Goal: Task Accomplishment & Management: Manage account settings

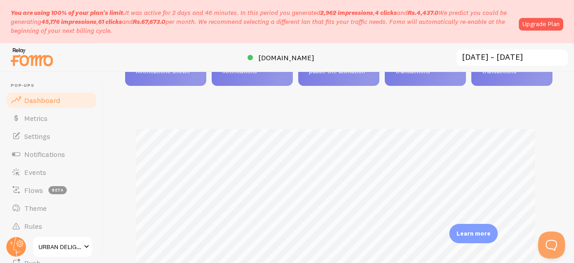
click at [472, 86] on div "Value Rs.4,437 Monetary value of transactions" at bounding box center [512, 49] width 81 height 72
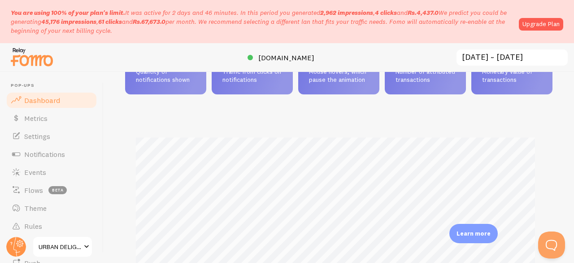
scroll to position [82, 0]
click at [482, 67] on span "Rs.4,437" at bounding box center [510, 58] width 57 height 18
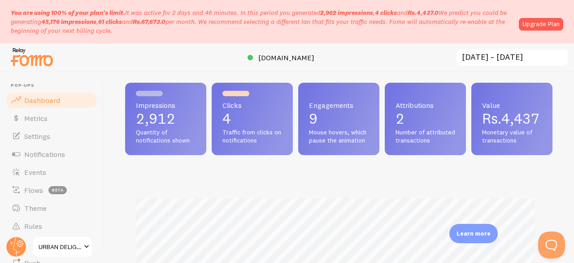
scroll to position [0, 0]
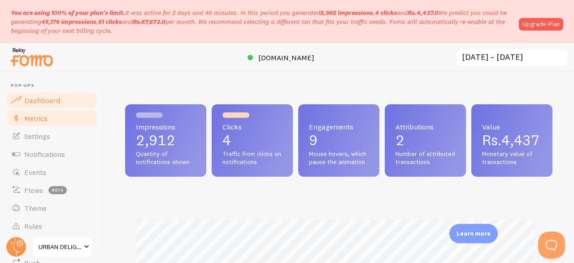
click at [39, 114] on span "Metrics" at bounding box center [35, 118] width 23 height 9
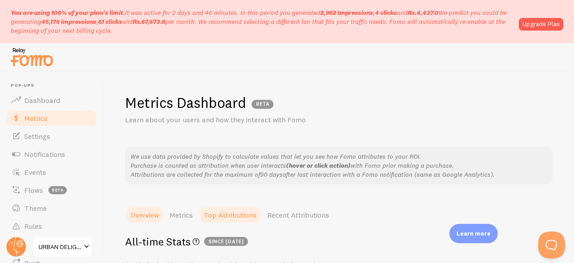
click at [222, 214] on link "Top Attributions" at bounding box center [230, 215] width 64 height 18
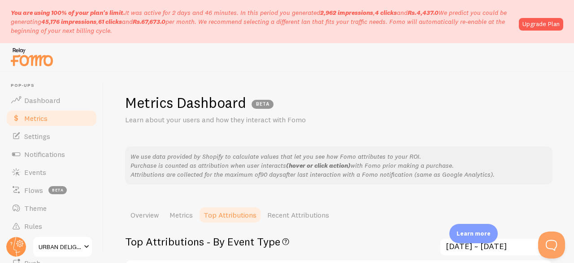
scroll to position [113, 0]
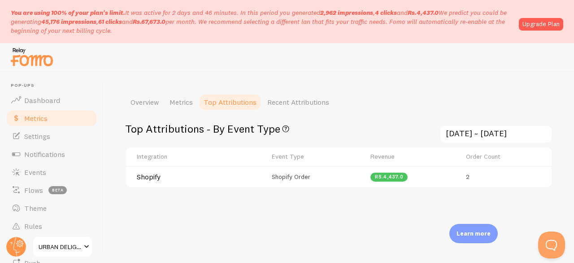
click at [462, 176] on td "2" at bounding box center [506, 176] width 91 height 21
click at [387, 181] on td "Rs.4,437.0" at bounding box center [413, 176] width 96 height 21
click at [385, 177] on span "Rs.4,437.0" at bounding box center [389, 176] width 29 height 5
click at [152, 179] on h4 "Shopify" at bounding box center [182, 176] width 90 height 9
click at [294, 98] on link "Recent Attributions" at bounding box center [298, 102] width 73 height 18
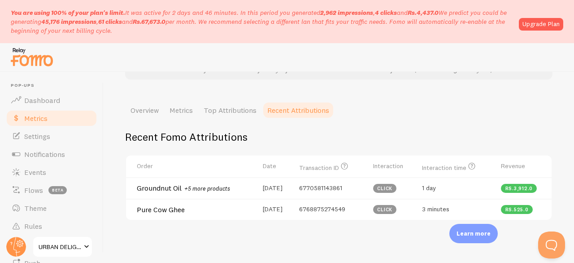
scroll to position [137, 0]
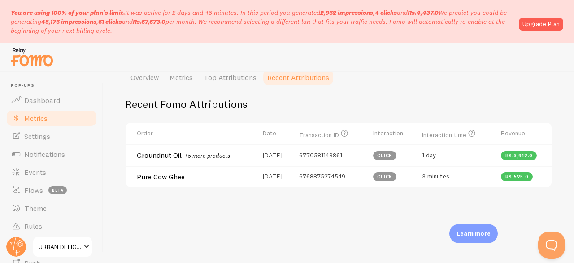
drag, startPoint x: 291, startPoint y: 155, endPoint x: 255, endPoint y: 161, distance: 36.5
click at [258, 161] on td "[DATE]" at bounding box center [276, 155] width 37 height 22
click at [330, 166] on td "6768875274549" at bounding box center [331, 176] width 74 height 21
drag, startPoint x: 348, startPoint y: 156, endPoint x: 294, endPoint y: 160, distance: 54.9
click at [294, 160] on tr "Groundnut Oil +5 more products [DATE] 6770581143861 click 1 day Rs.3,912.0" at bounding box center [339, 155] width 426 height 22
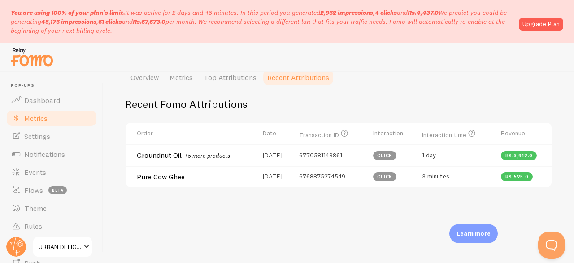
click at [275, 202] on div "Recent Fomo Attributions Order Date Transaction ID Transaction ID let's you fin…" at bounding box center [339, 153] width 428 height 134
drag, startPoint x: 446, startPoint y: 177, endPoint x: 425, endPoint y: 176, distance: 20.2
click at [425, 176] on span "3 minutes" at bounding box center [435, 176] width 27 height 8
drag, startPoint x: 459, startPoint y: 178, endPoint x: 419, endPoint y: 180, distance: 40.0
click at [419, 180] on td "3 minutes" at bounding box center [456, 176] width 79 height 21
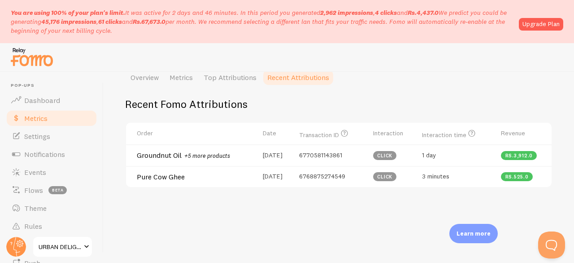
click at [261, 250] on div "Metrics Dashboard BETA Learn about your users and how they interact with Fomo W…" at bounding box center [339, 167] width 471 height 191
click at [168, 158] on h4 "Groundnut Oil +5 more products" at bounding box center [194, 155] width 115 height 10
click at [339, 152] on span "6770581143861" at bounding box center [320, 155] width 43 height 8
drag, startPoint x: 346, startPoint y: 160, endPoint x: 296, endPoint y: 159, distance: 50.3
click at [296, 159] on tr "Groundnut Oil +5 more products [DATE] 6770581143861 click 1 day Rs.3,912.0" at bounding box center [339, 155] width 426 height 22
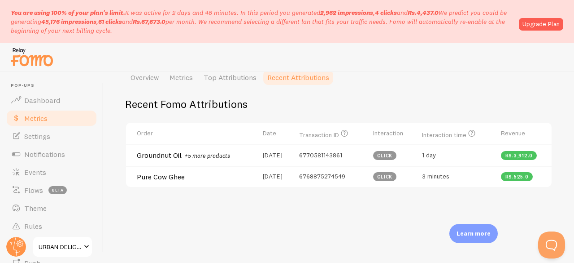
click at [294, 205] on div "Recent Fomo Attributions Order Date Transaction ID Transaction ID let's you fin…" at bounding box center [339, 153] width 428 height 134
click at [169, 158] on h4 "Groundnut Oil +5 more products" at bounding box center [194, 155] width 115 height 10
drag, startPoint x: 235, startPoint y: 69, endPoint x: 231, endPoint y: 77, distance: 9.6
click at [231, 77] on div "You are using 100% of your plan's limit. It was active for 2 days and 46 minute…" at bounding box center [287, 131] width 574 height 263
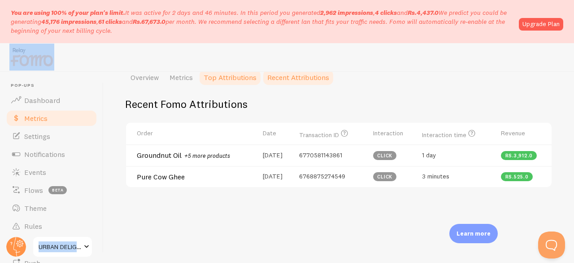
scroll to position [131, 0]
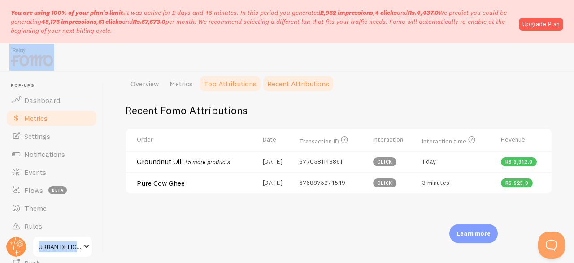
click at [231, 77] on link "Top Attributions" at bounding box center [230, 84] width 64 height 18
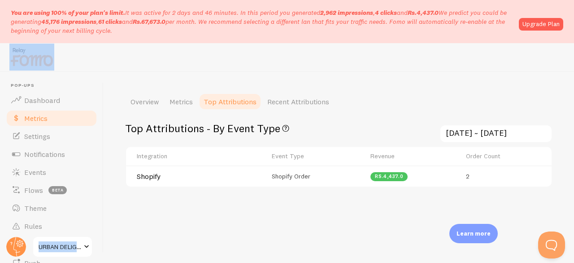
scroll to position [113, 0]
click at [213, 195] on div "Top Attributions - By Event Type Top Event Types that contributes the most to a…" at bounding box center [339, 165] width 428 height 109
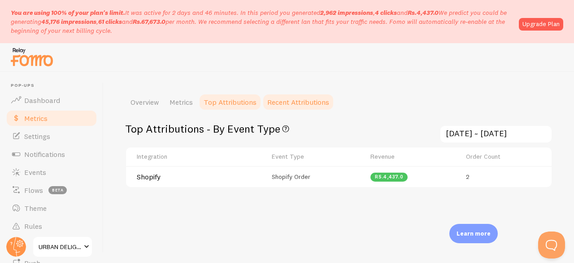
click at [310, 102] on link "Recent Attributions" at bounding box center [298, 102] width 73 height 18
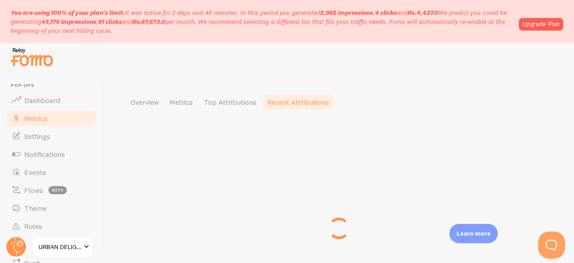
scroll to position [131, 0]
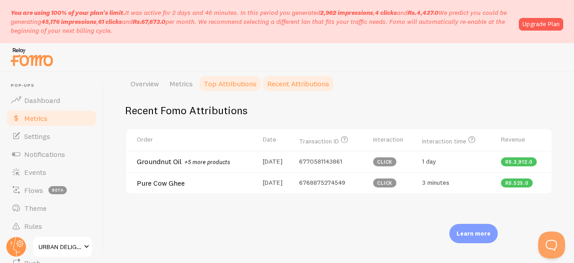
click at [248, 88] on link "Top Attributions" at bounding box center [230, 84] width 64 height 18
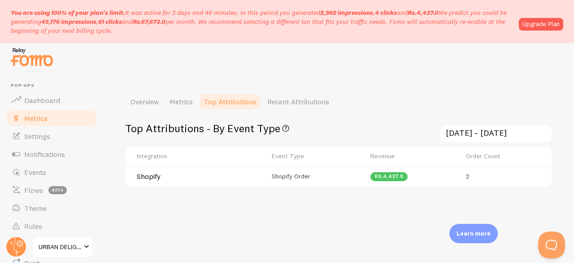
scroll to position [113, 0]
click at [473, 136] on input "[DATE] ~ [DATE]" at bounding box center [496, 134] width 113 height 18
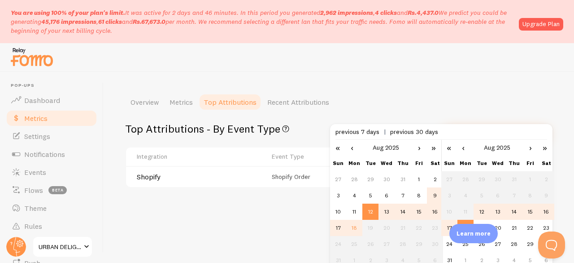
scroll to position [118, 0]
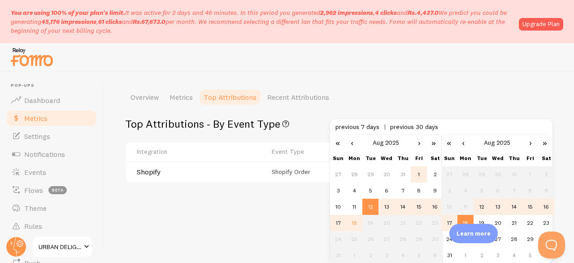
click at [412, 174] on td "1" at bounding box center [419, 174] width 16 height 16
type input "[DATE] ~ [DATE]"
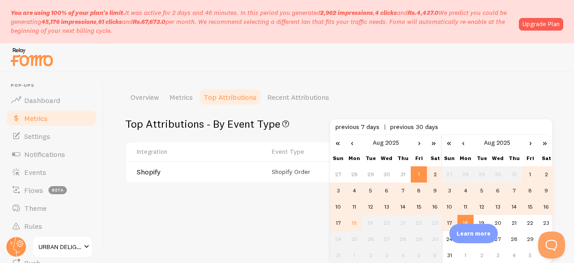
click at [475, 68] on div at bounding box center [287, 57] width 574 height 29
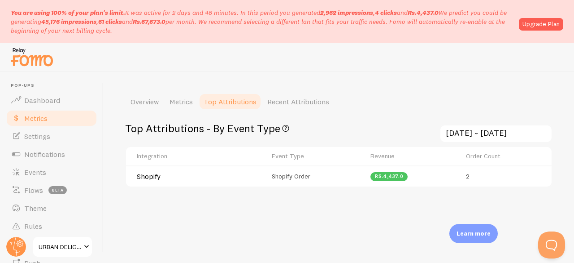
scroll to position [113, 0]
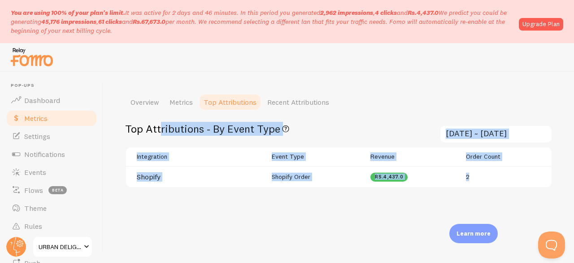
drag, startPoint x: 473, startPoint y: 177, endPoint x: 309, endPoint y: 91, distance: 185.1
click at [309, 91] on div "Metrics Dashboard BETA Learn about your users and how they interact with Fomo W…" at bounding box center [339, 167] width 471 height 191
click at [305, 109] on link "Recent Attributions" at bounding box center [298, 102] width 73 height 18
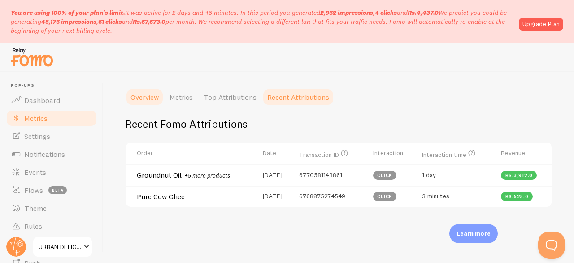
click at [149, 104] on link "Overview" at bounding box center [144, 97] width 39 height 18
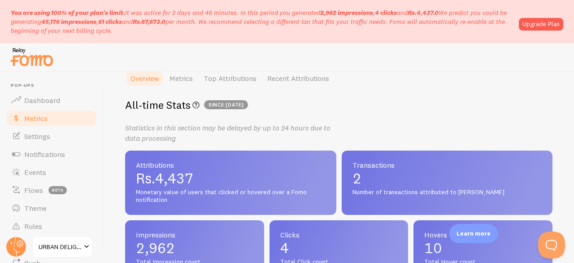
scroll to position [129, 0]
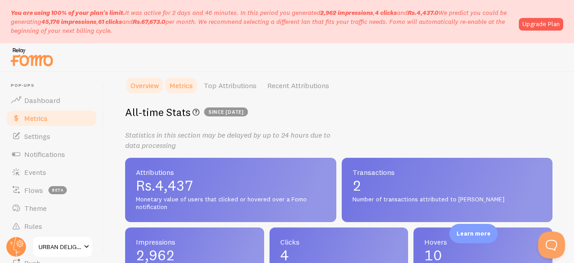
click at [195, 84] on link "Metrics" at bounding box center [181, 85] width 34 height 18
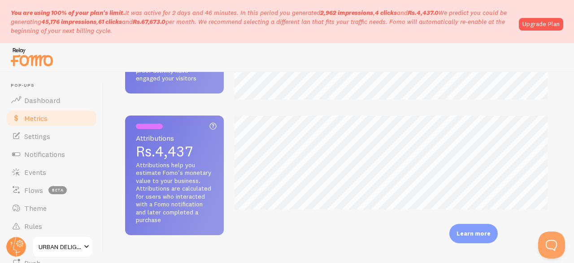
scroll to position [411, 0]
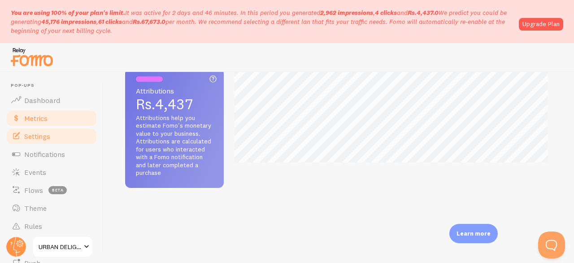
click at [16, 135] on span at bounding box center [16, 136] width 11 height 11
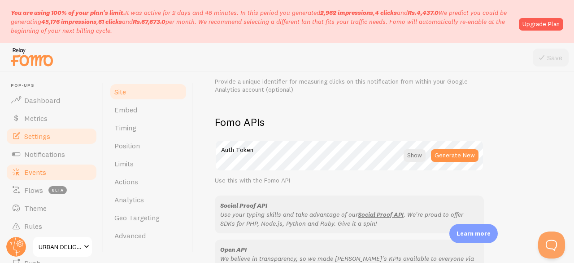
scroll to position [496, 0]
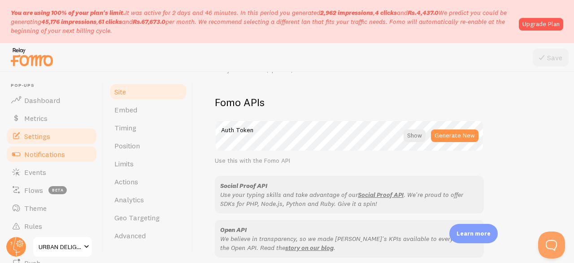
click at [39, 152] on span "Notifications" at bounding box center [44, 153] width 41 height 9
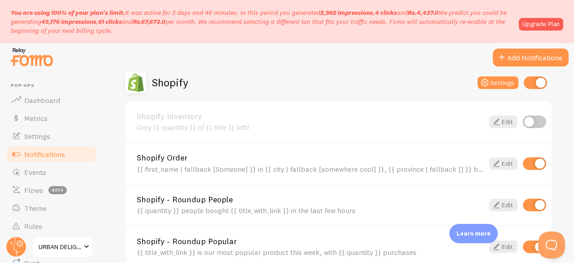
scroll to position [510, 0]
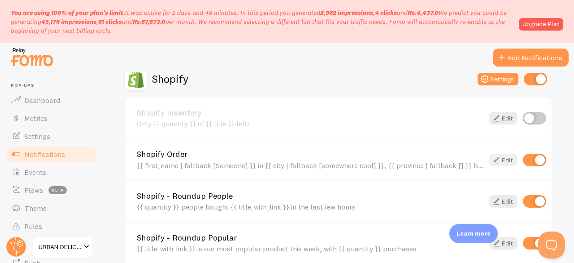
click at [494, 160] on icon at bounding box center [496, 159] width 11 height 11
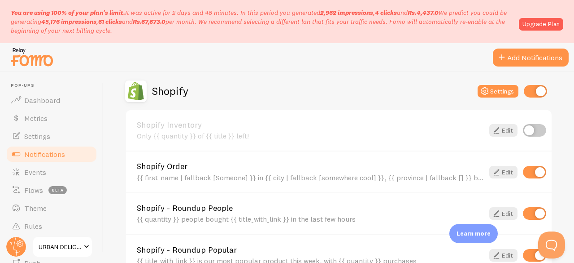
scroll to position [498, 0]
click at [523, 172] on input "checkbox" at bounding box center [534, 172] width 23 height 13
checkbox input "false"
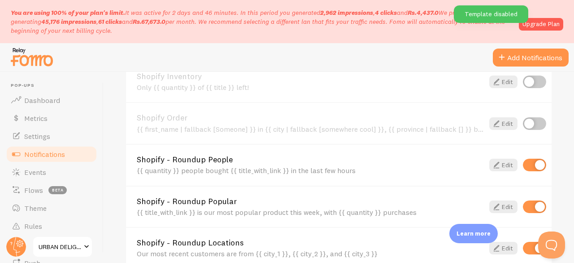
scroll to position [548, 0]
